Goal: Task Accomplishment & Management: Use online tool/utility

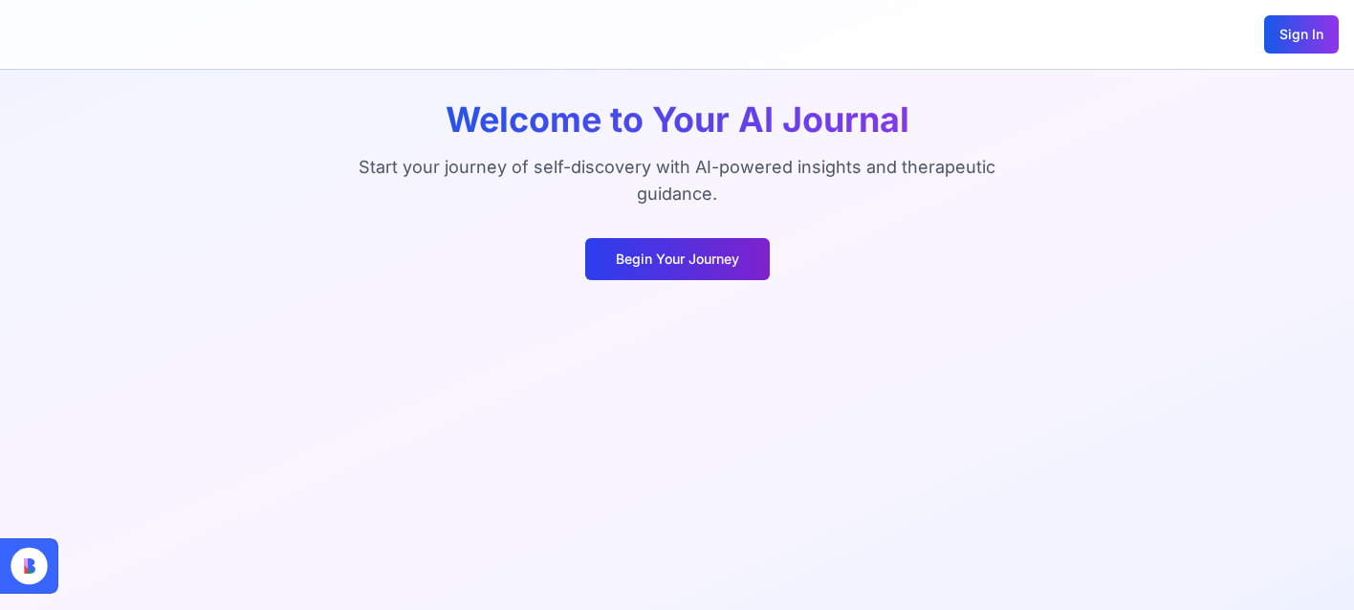
click at [669, 275] on button "Begin Your Journey" at bounding box center [677, 259] width 185 height 42
